Goal: Task Accomplishment & Management: Use online tool/utility

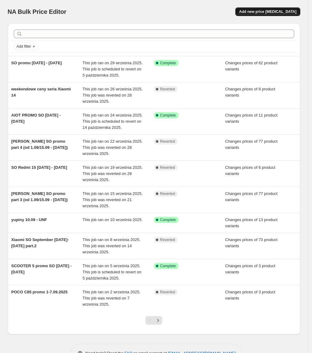
click at [276, 14] on button "Add new price change job" at bounding box center [267, 11] width 65 height 9
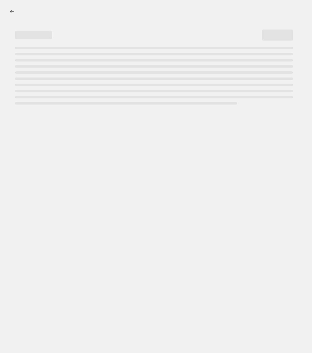
select select "percentage"
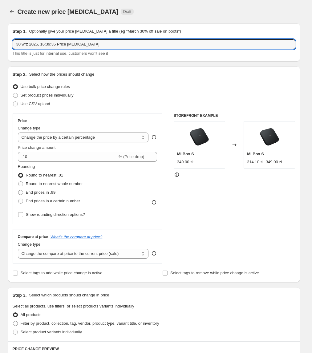
drag, startPoint x: 108, startPoint y: 43, endPoint x: 3, endPoint y: 54, distance: 105.5
click at [3, 54] on div "Create new price change job. This page is ready Create new price change job Dra…" at bounding box center [153, 307] width 307 height 615
click at [62, 39] on input "SO" at bounding box center [154, 44] width 282 height 10
type input "SO PowerBanki 01.10 - 31.10.2025"
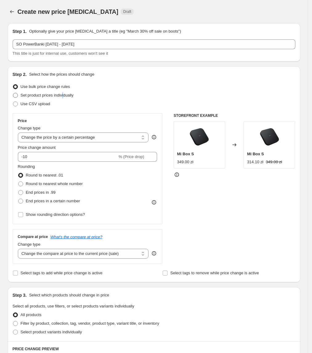
click at [65, 97] on span "Set product prices individually" at bounding box center [47, 95] width 53 height 5
click at [31, 96] on span "Set product prices individually" at bounding box center [47, 95] width 53 height 5
click at [13, 93] on input "Set product prices individually" at bounding box center [13, 93] width 0 height 0
radio input "true"
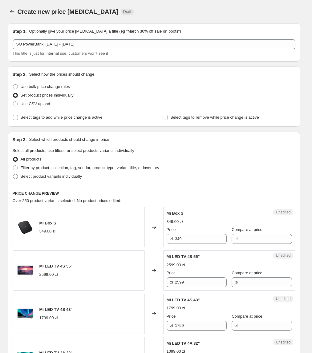
click at [34, 182] on div "Step 3. Select which products should change in price Select all products, use f…" at bounding box center [154, 159] width 292 height 54
click at [33, 176] on span "Select product variants individually" at bounding box center [51, 176] width 61 height 5
click at [13, 174] on input "Select product variants individually" at bounding box center [13, 174] width 0 height 0
radio input "true"
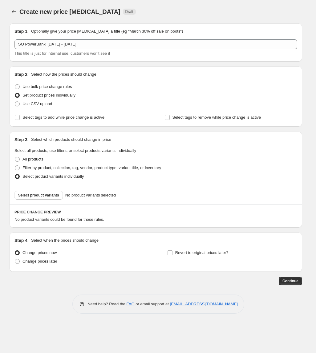
click at [40, 197] on span "Select product variants" at bounding box center [38, 195] width 41 height 5
click at [44, 198] on button "Select product variants" at bounding box center [38, 195] width 48 height 9
